Goal: Task Accomplishment & Management: Manage account settings

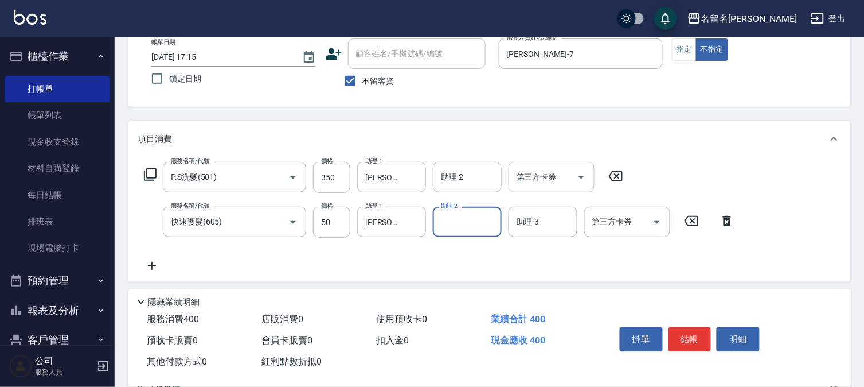
scroll to position [63, 0]
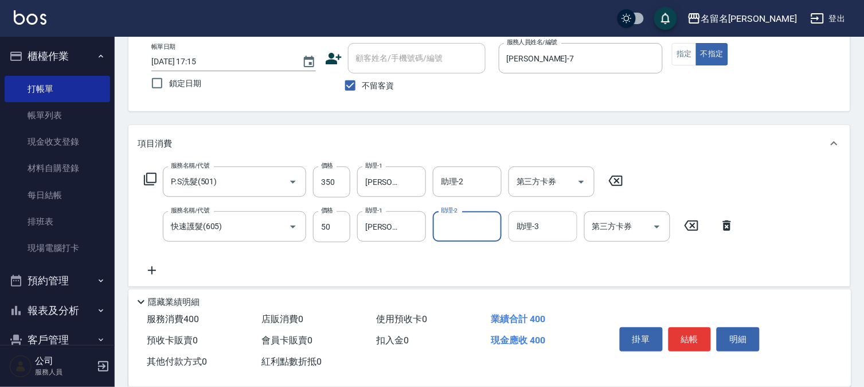
click at [540, 222] on input "助理-3" at bounding box center [543, 226] width 58 height 20
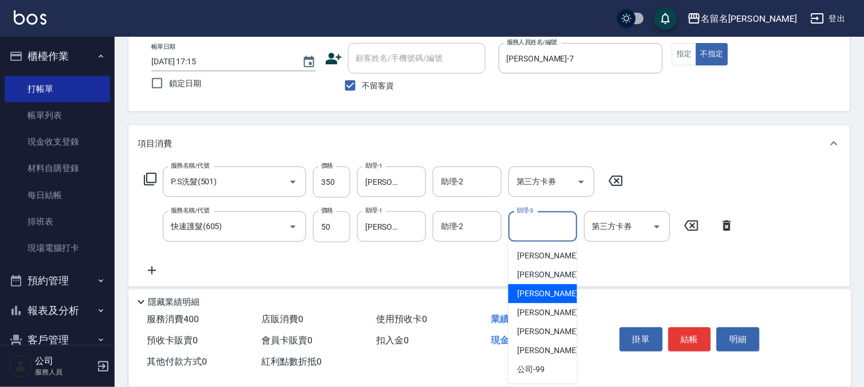
click at [552, 290] on div "[PERSON_NAME]-7" at bounding box center [543, 293] width 69 height 19
type input "[PERSON_NAME]-7"
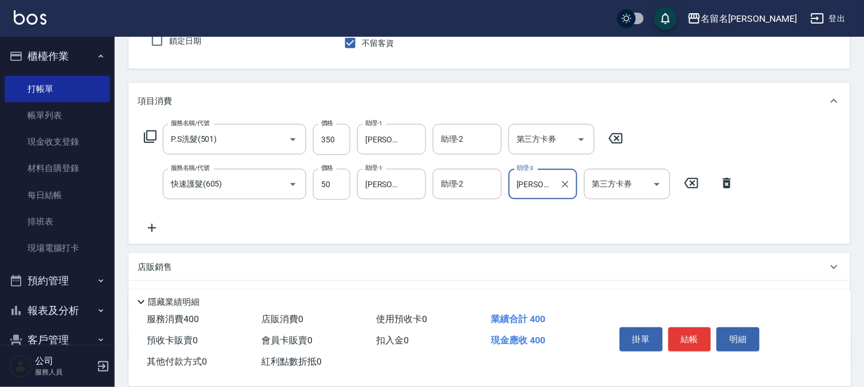
scroll to position [127, 0]
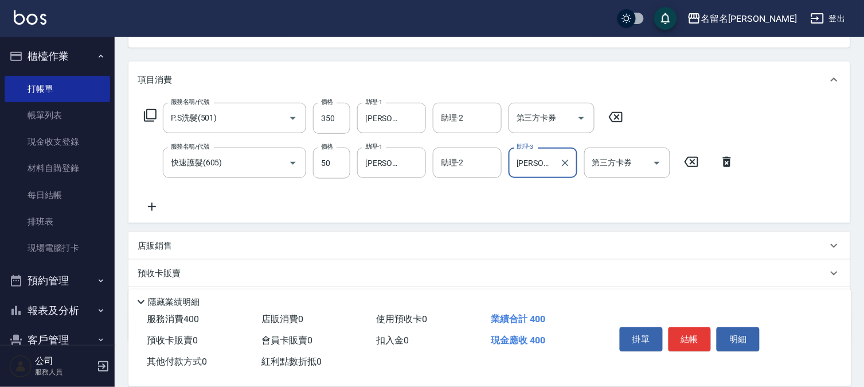
click at [697, 327] on button "結帳" at bounding box center [690, 339] width 43 height 24
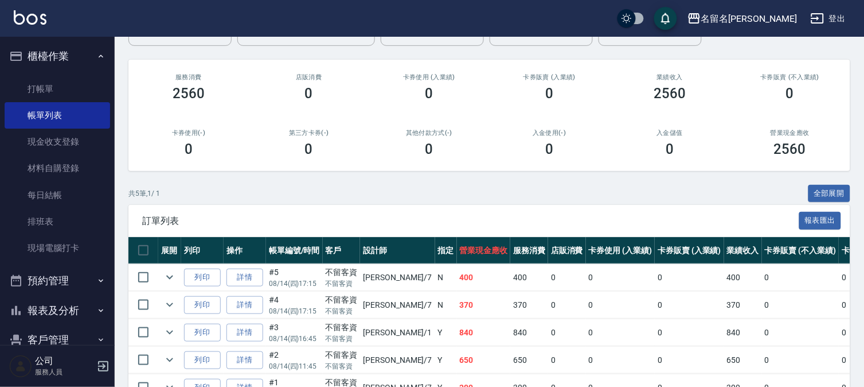
scroll to position [187, 0]
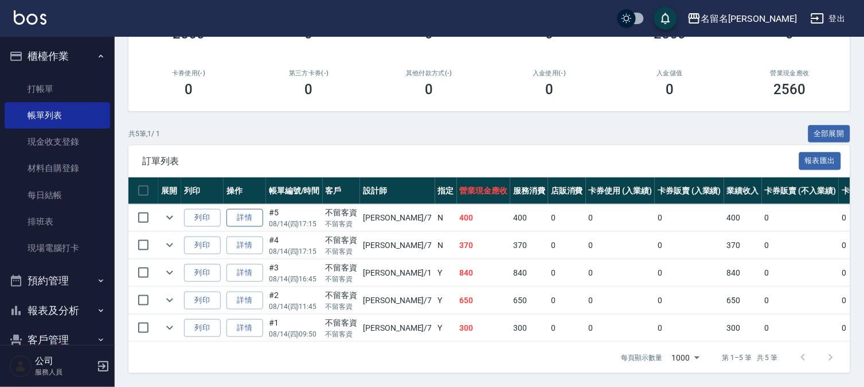
click at [243, 209] on link "詳情" at bounding box center [245, 218] width 37 height 18
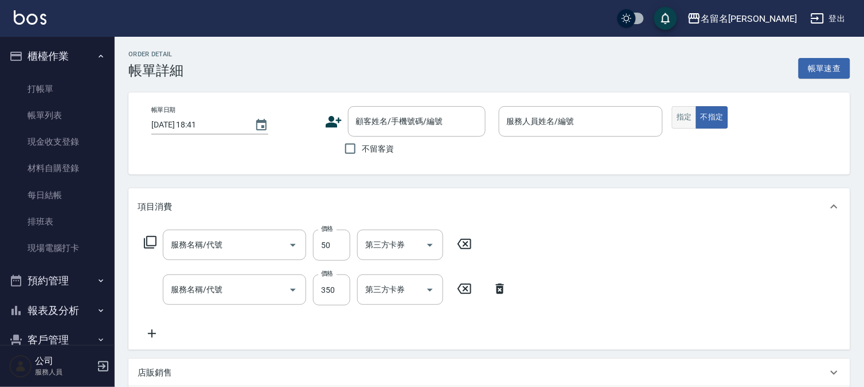
type input "[DATE] 17:15"
checkbox input "true"
type input "[PERSON_NAME]-7"
type input "快速護髮(605)"
type input "P.S洗髮(501)"
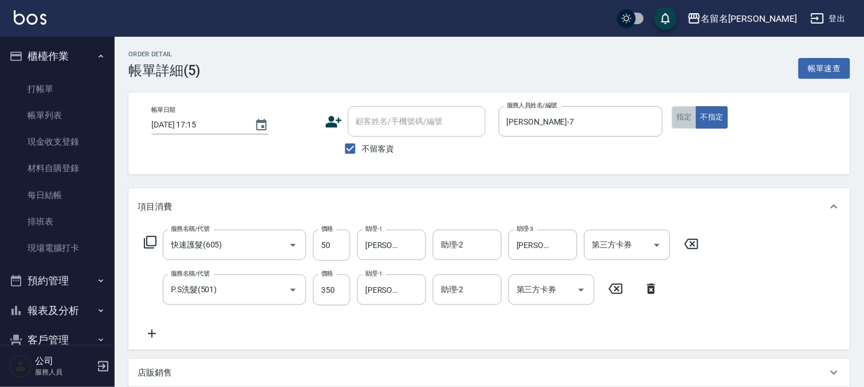
click at [679, 123] on button "指定" at bounding box center [684, 117] width 25 height 22
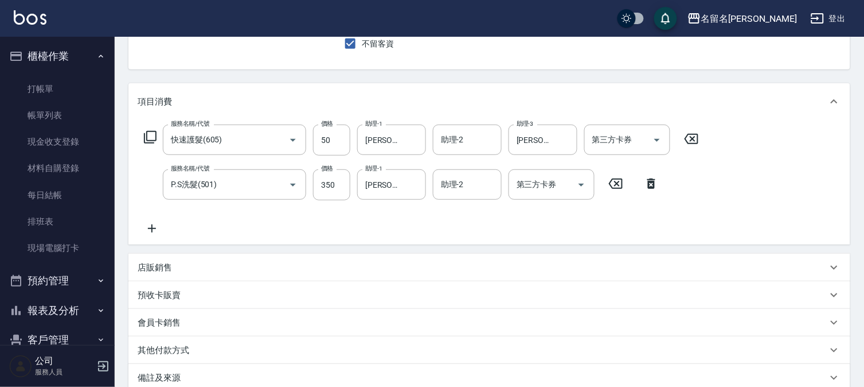
scroll to position [232, 0]
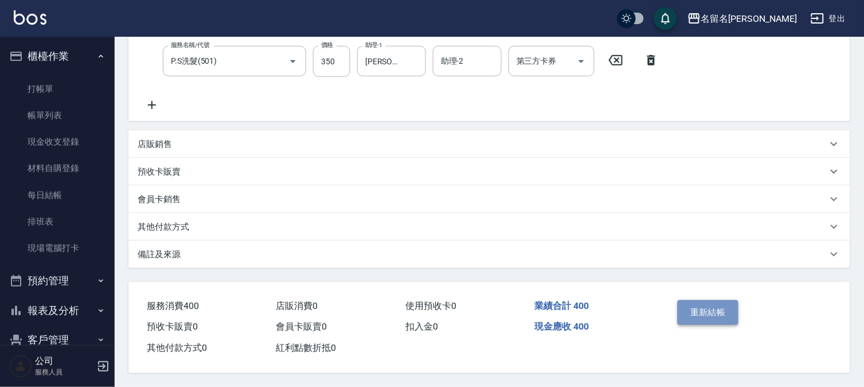
click at [711, 301] on button "重新結帳" at bounding box center [708, 312] width 61 height 24
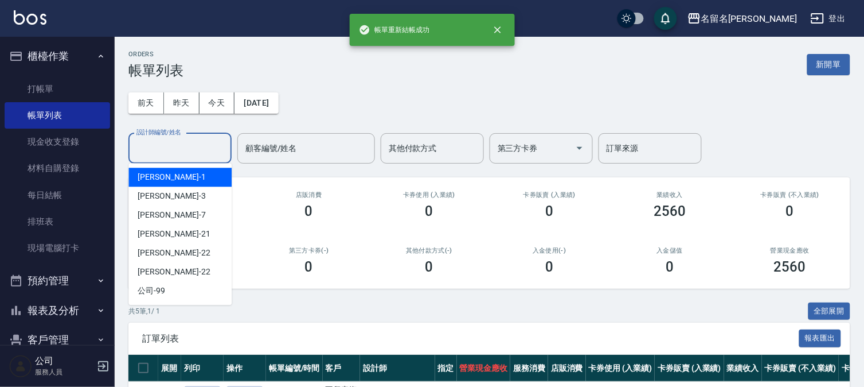
click at [199, 157] on input "設計師編號/姓名" at bounding box center [180, 148] width 93 height 20
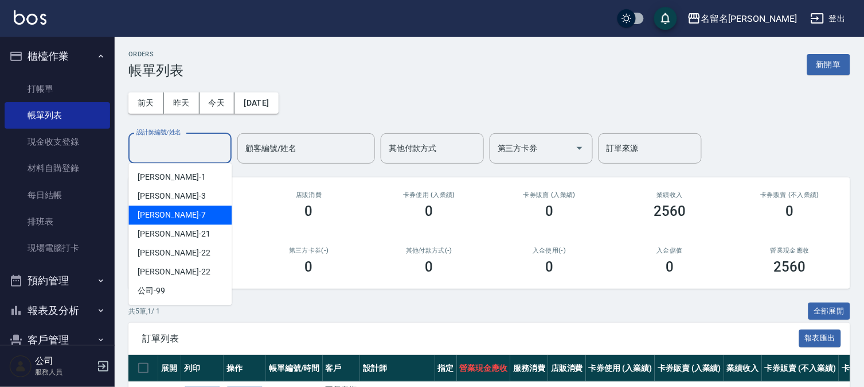
click at [196, 213] on div "[PERSON_NAME]-7" at bounding box center [179, 214] width 103 height 19
type input "[PERSON_NAME]-7"
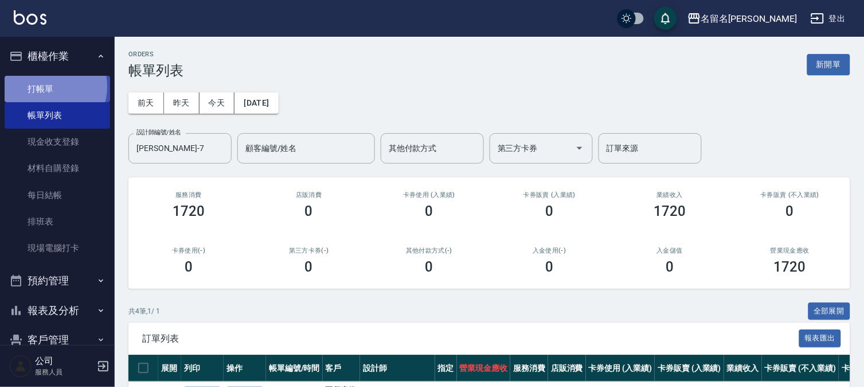
click at [42, 86] on link "打帳單" at bounding box center [58, 89] width 106 height 26
